Goal: Task Accomplishment & Management: Use online tool/utility

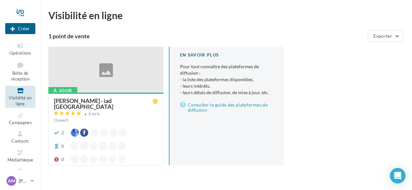
click at [83, 74] on div at bounding box center [106, 70] width 115 height 46
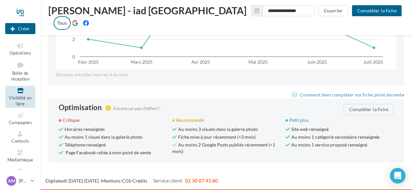
scroll to position [580, 0]
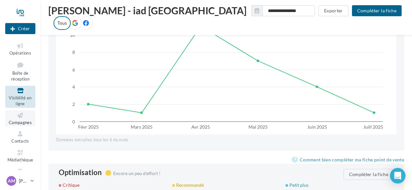
click at [23, 123] on span "Campagnes" at bounding box center [20, 122] width 23 height 5
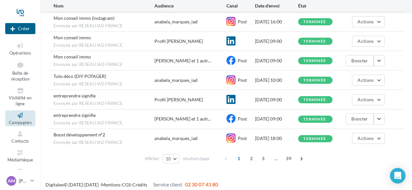
scroll to position [133, 0]
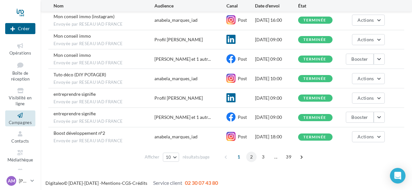
click at [248, 157] on span "2" at bounding box center [251, 157] width 10 height 10
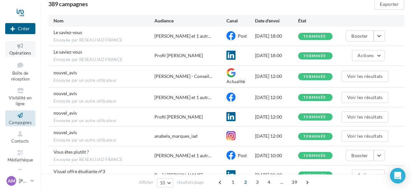
click at [19, 52] on span "Opérations" at bounding box center [20, 52] width 22 height 5
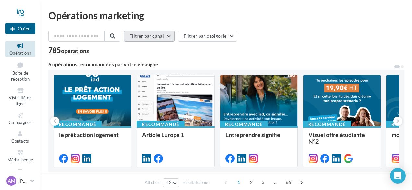
click at [171, 35] on button "Filtrer par canal" at bounding box center [149, 36] width 51 height 11
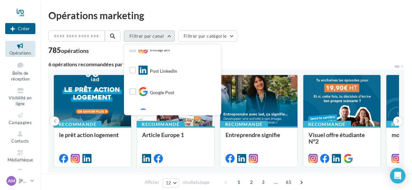
scroll to position [65, 0]
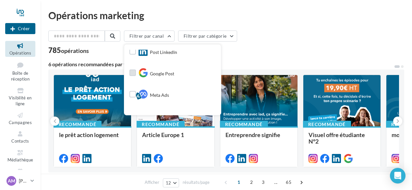
click at [136, 71] on label at bounding box center [133, 72] width 6 height 6
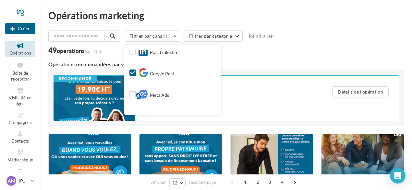
click at [258, 55] on div "49 opérations (sur 785)" at bounding box center [226, 51] width 356 height 8
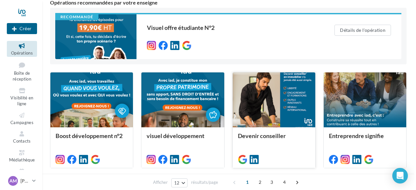
scroll to position [0, 0]
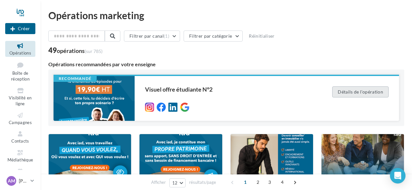
click at [365, 92] on button "Détails de l'opération" at bounding box center [360, 91] width 56 height 11
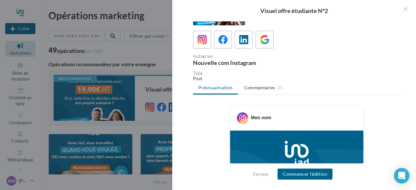
scroll to position [65, 0]
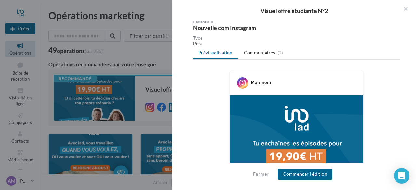
click at [270, 80] on div "Mon nom" at bounding box center [296, 80] width 130 height 17
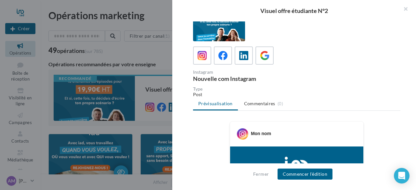
scroll to position [0, 0]
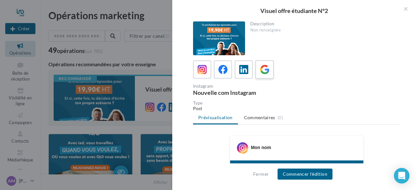
click at [264, 70] on icon at bounding box center [264, 69] width 9 height 9
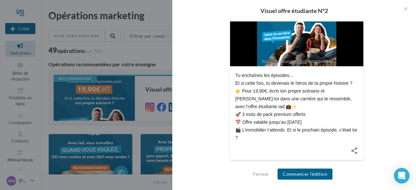
scroll to position [181, 0]
click at [295, 176] on button "Commencer l'édition" at bounding box center [304, 174] width 55 height 11
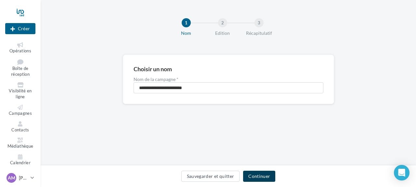
click at [258, 173] on button "Continuer" at bounding box center [259, 175] width 32 height 11
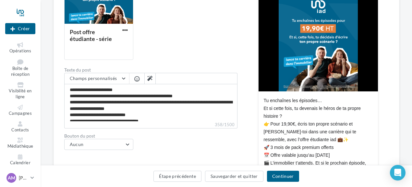
scroll to position [162, 0]
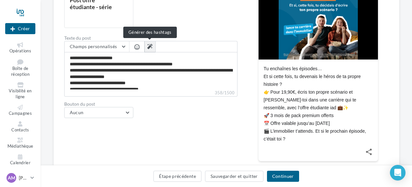
click at [150, 45] on icon at bounding box center [149, 46] width 5 height 5
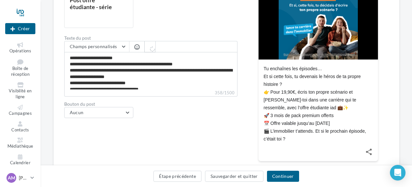
type textarea "**********"
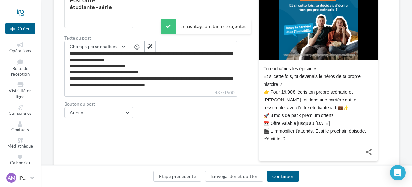
scroll to position [24, 0]
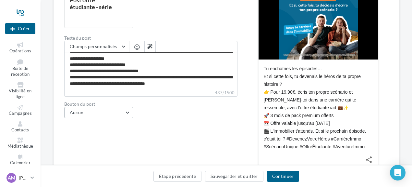
click at [128, 114] on button "Aucun" at bounding box center [98, 112] width 69 height 11
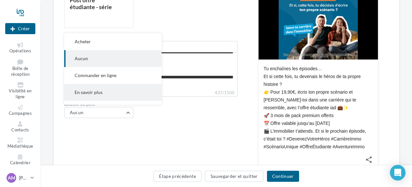
click at [89, 94] on span "En savoir plus" at bounding box center [89, 92] width 28 height 6
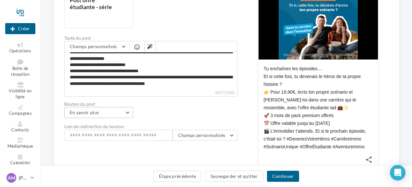
click at [124, 111] on button "En savoir plus" at bounding box center [98, 112] width 69 height 11
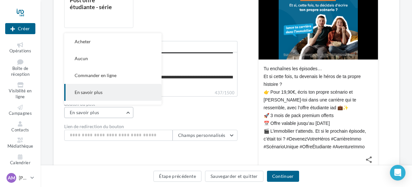
scroll to position [30, 0]
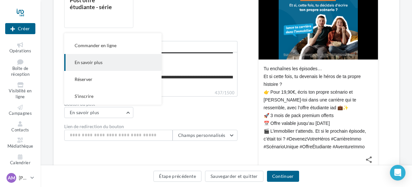
click at [203, 115] on div "Bouton du post En savoir plus Acheter Aucun Commander en ligne En savoir plus R…" at bounding box center [150, 110] width 173 height 16
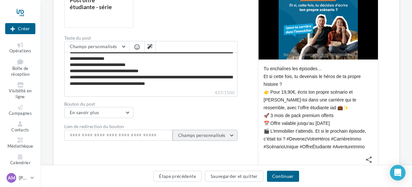
click at [224, 135] on span "Champs personnalisés" at bounding box center [201, 135] width 47 height 6
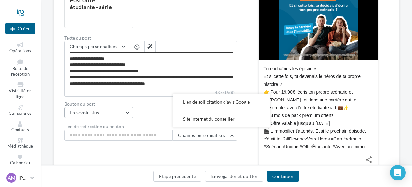
click at [123, 115] on button "En savoir plus" at bounding box center [98, 112] width 69 height 11
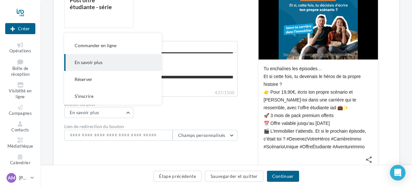
click at [105, 63] on button "En savoir plus" at bounding box center [112, 62] width 97 height 17
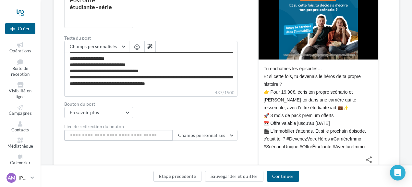
click at [126, 136] on input "Lien de redirection du bouton" at bounding box center [118, 135] width 108 height 11
click at [125, 110] on button "En savoir plus" at bounding box center [98, 112] width 69 height 11
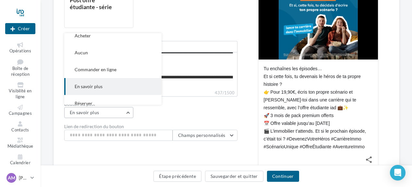
scroll to position [0, 0]
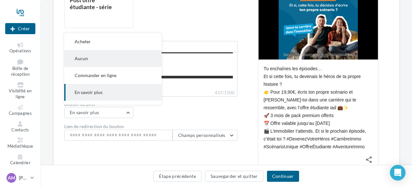
click at [88, 58] on button "Aucun" at bounding box center [112, 58] width 97 height 17
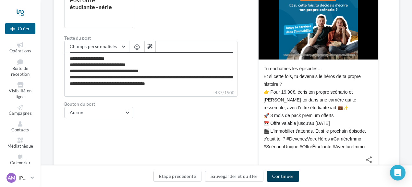
click at [283, 176] on button "Continuer" at bounding box center [283, 175] width 32 height 11
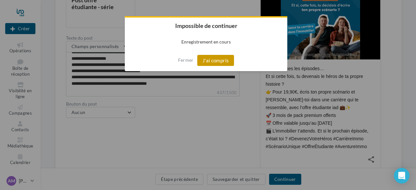
click at [215, 62] on button "J'ai compris" at bounding box center [215, 60] width 37 height 11
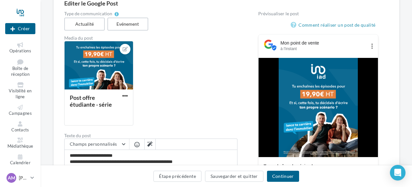
scroll to position [162, 0]
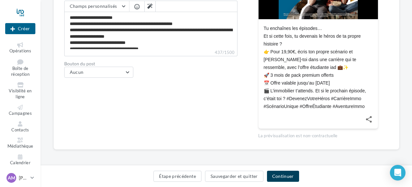
click at [282, 176] on button "Continuer" at bounding box center [283, 175] width 32 height 11
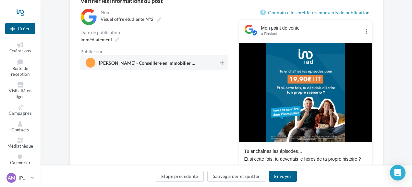
scroll to position [188, 0]
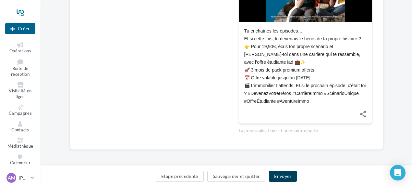
click at [288, 178] on button "Envoyer" at bounding box center [283, 175] width 28 height 11
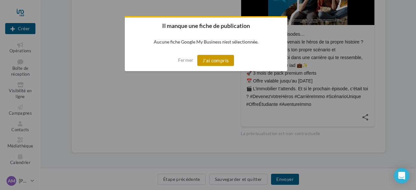
click at [219, 58] on button "J'ai compris" at bounding box center [215, 60] width 37 height 11
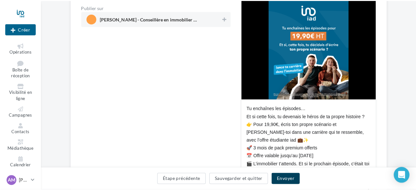
scroll to position [87, 0]
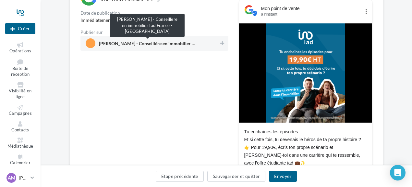
click at [191, 44] on span "[PERSON_NAME] - Conseillère en immobilier Iad France - [GEOGRAPHIC_DATA]" at bounding box center [147, 44] width 97 height 7
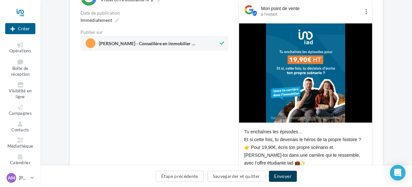
click at [283, 178] on button "Envoyer" at bounding box center [283, 175] width 28 height 11
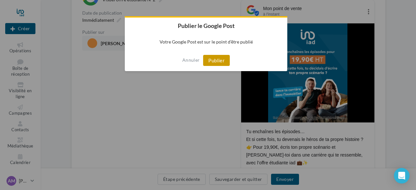
click at [218, 61] on button "Publier" at bounding box center [216, 60] width 27 height 11
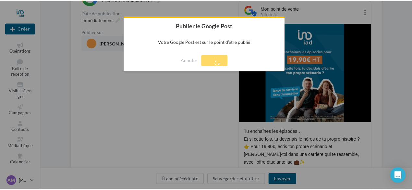
scroll to position [10, 0]
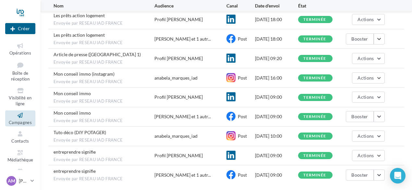
scroll to position [136, 0]
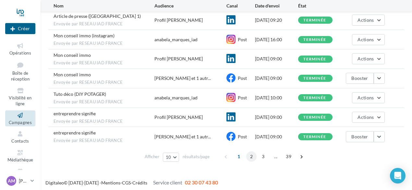
click at [253, 156] on span "2" at bounding box center [251, 156] width 10 height 10
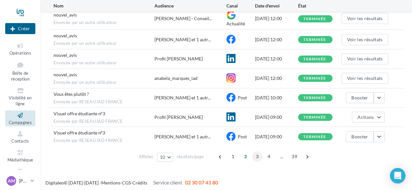
click at [257, 154] on span "3" at bounding box center [257, 156] width 10 height 10
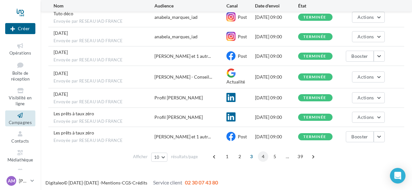
click at [262, 156] on span "4" at bounding box center [263, 156] width 10 height 10
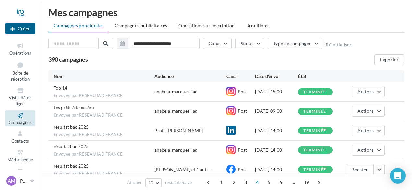
scroll to position [0, 0]
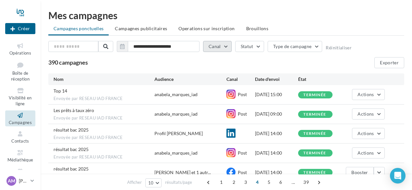
click at [227, 45] on button "Canal" at bounding box center [217, 46] width 29 height 11
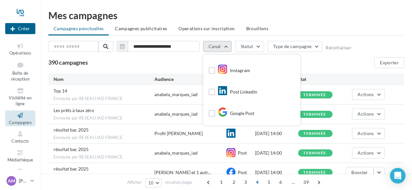
scroll to position [65, 0]
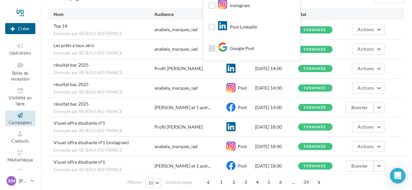
click at [210, 50] on label at bounding box center [212, 48] width 6 height 6
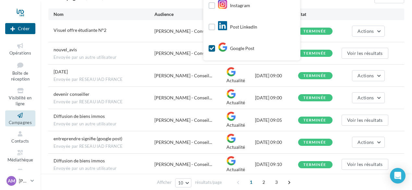
click at [341, 4] on div "**********" at bounding box center [226, 118] width 356 height 284
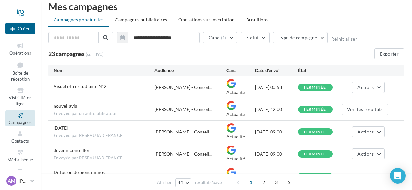
scroll to position [0, 0]
